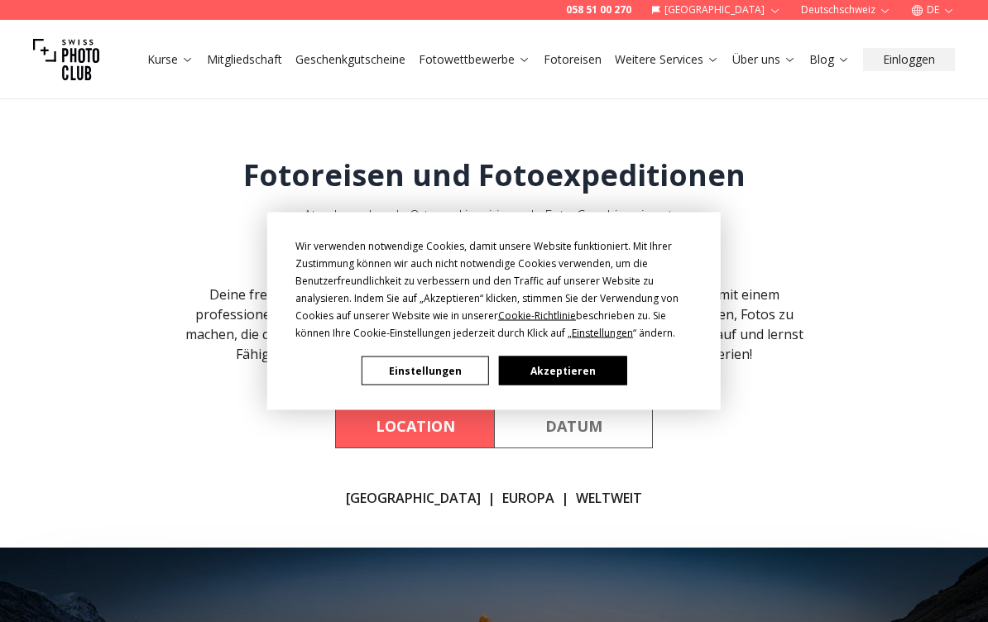
click at [405, 372] on button "Einstellungen" at bounding box center [425, 371] width 127 height 29
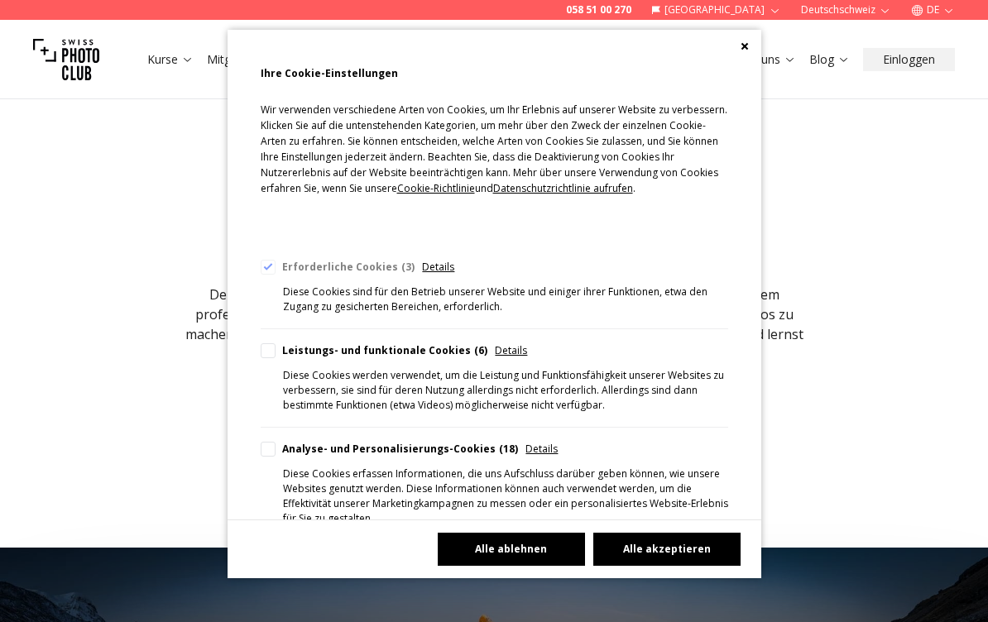
click at [481, 566] on button "Alle ablehnen" at bounding box center [511, 549] width 147 height 33
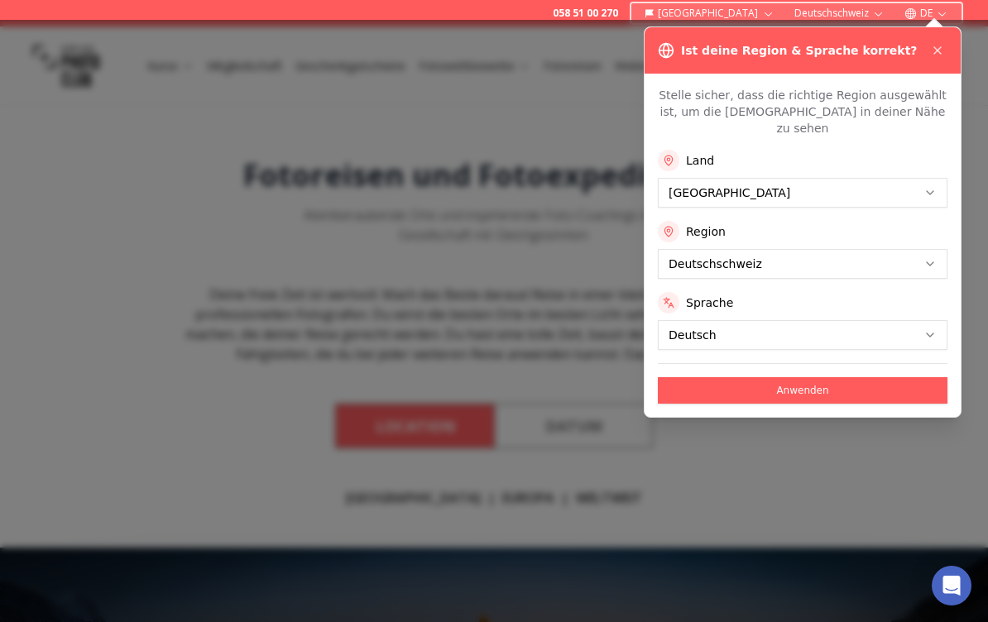
click at [809, 430] on div at bounding box center [494, 321] width 988 height 602
click at [798, 377] on button "Anwenden" at bounding box center [803, 390] width 290 height 26
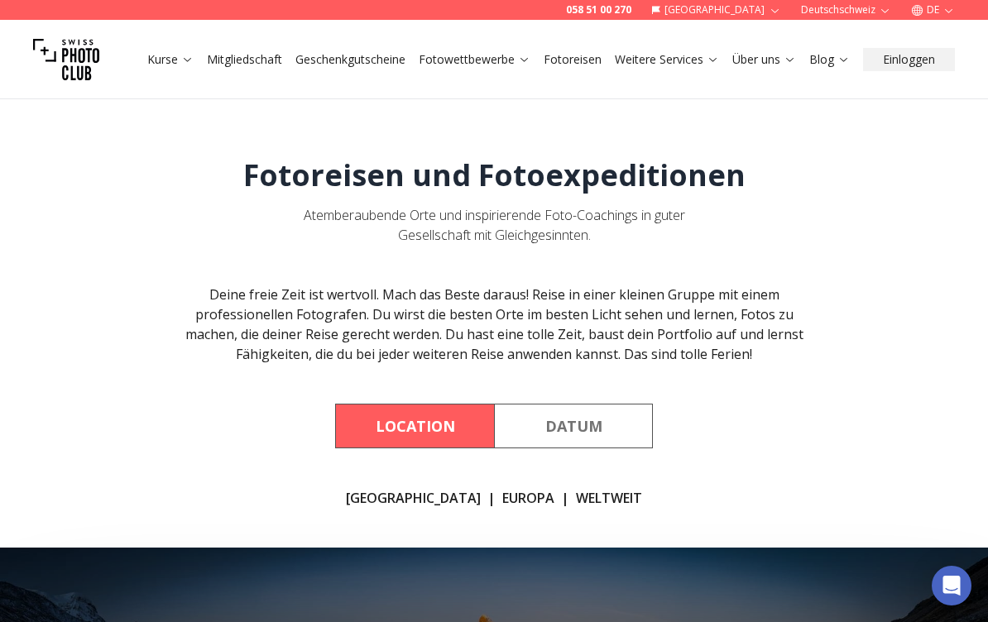
click at [601, 425] on button "Datum" at bounding box center [573, 426] width 159 height 45
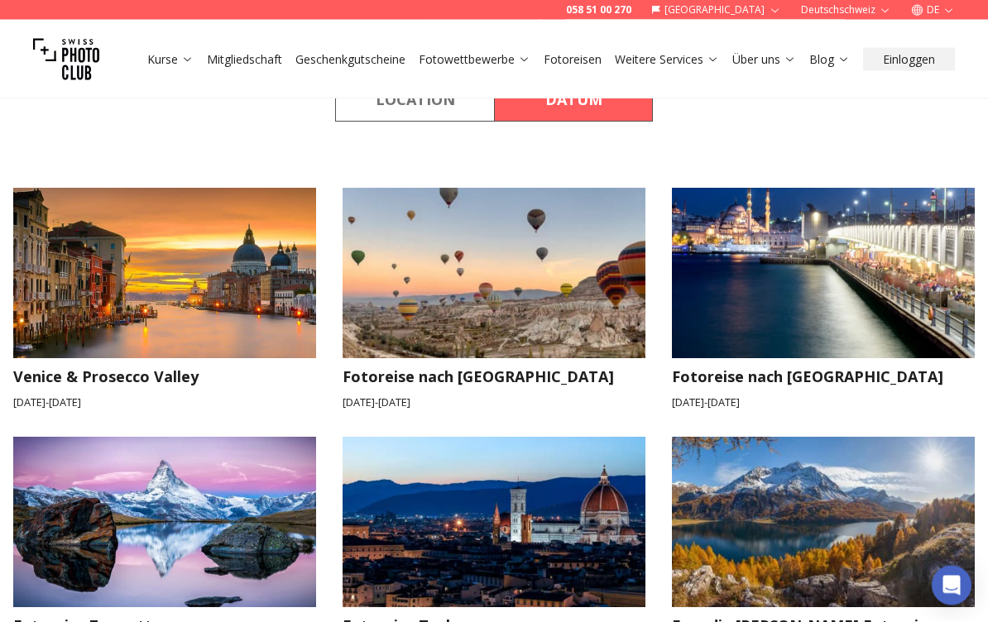
scroll to position [296, 0]
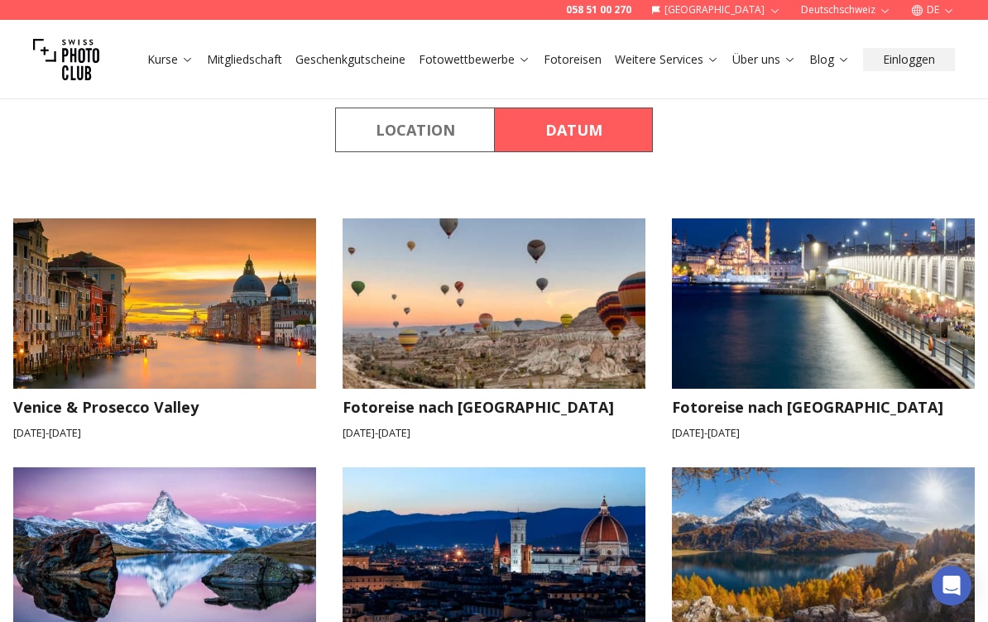
click at [887, 333] on img at bounding box center [823, 303] width 333 height 187
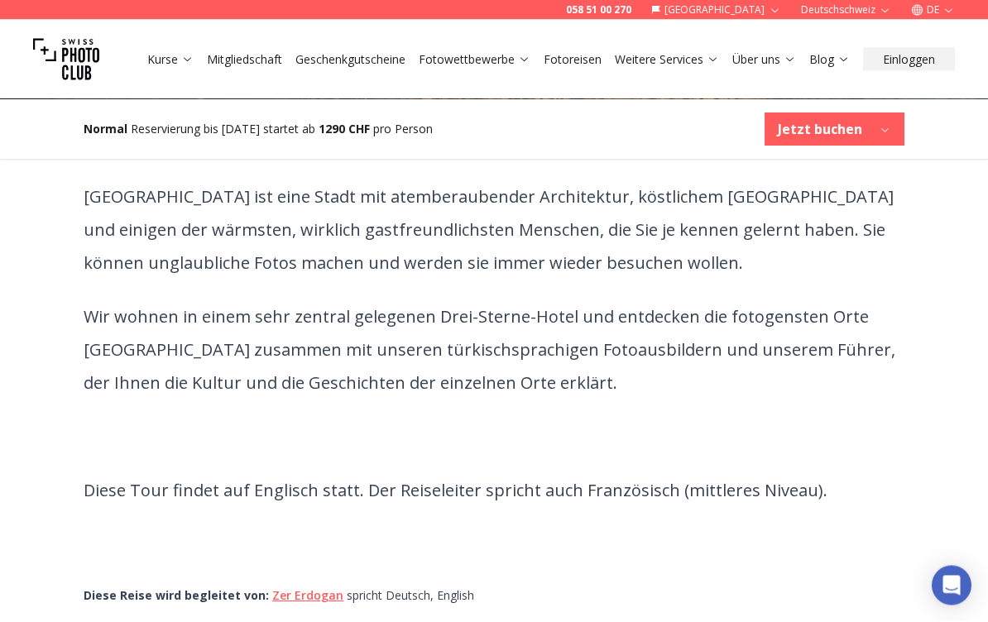
scroll to position [460, 0]
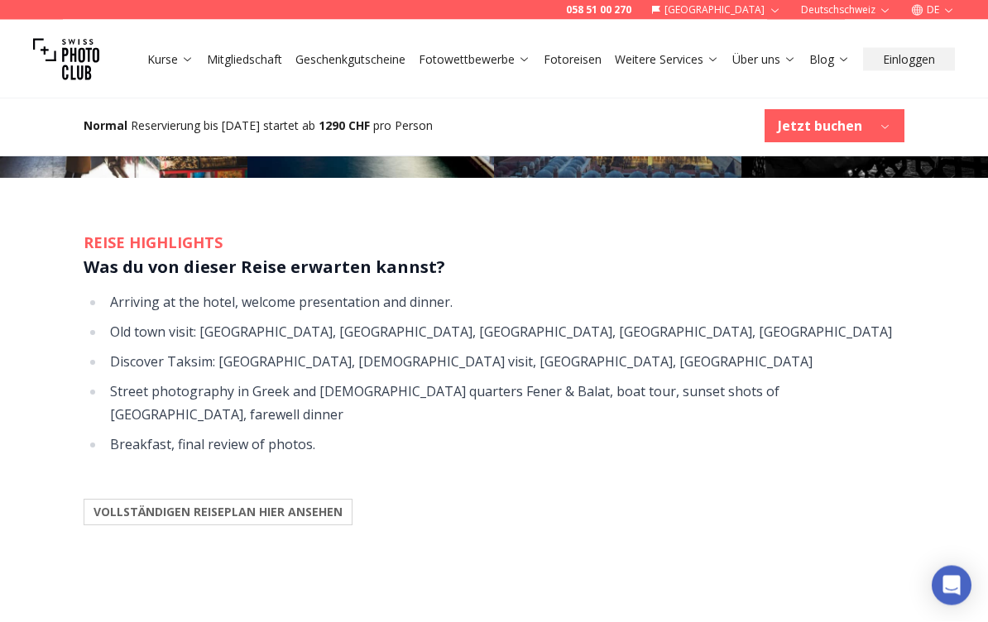
scroll to position [1825, 0]
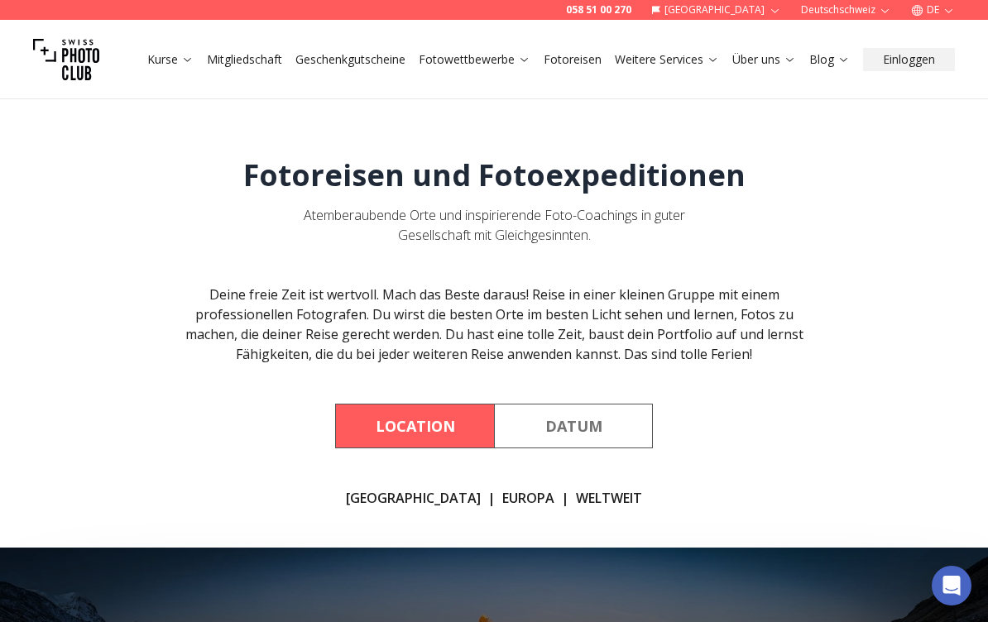
click at [607, 426] on button "Datum" at bounding box center [573, 426] width 159 height 45
